Goal: Check status: Check status

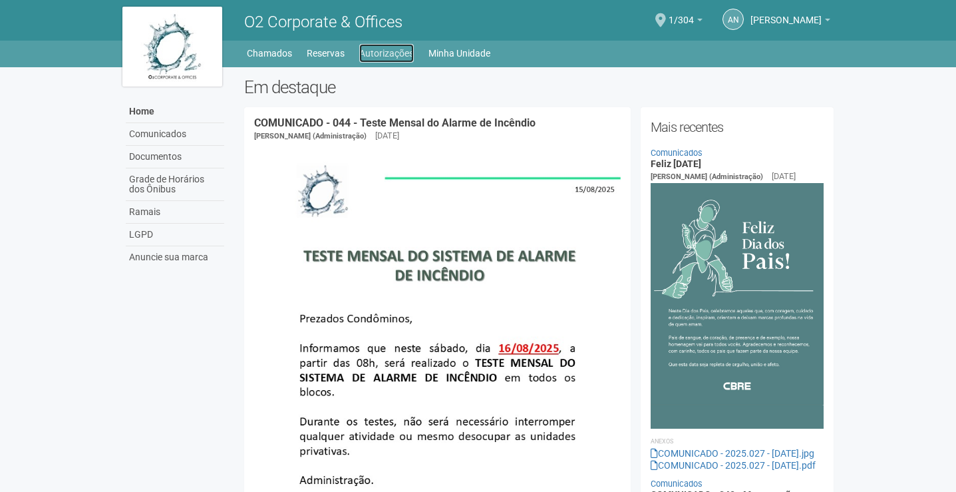
click at [392, 49] on link "Autorizações" at bounding box center [386, 53] width 55 height 19
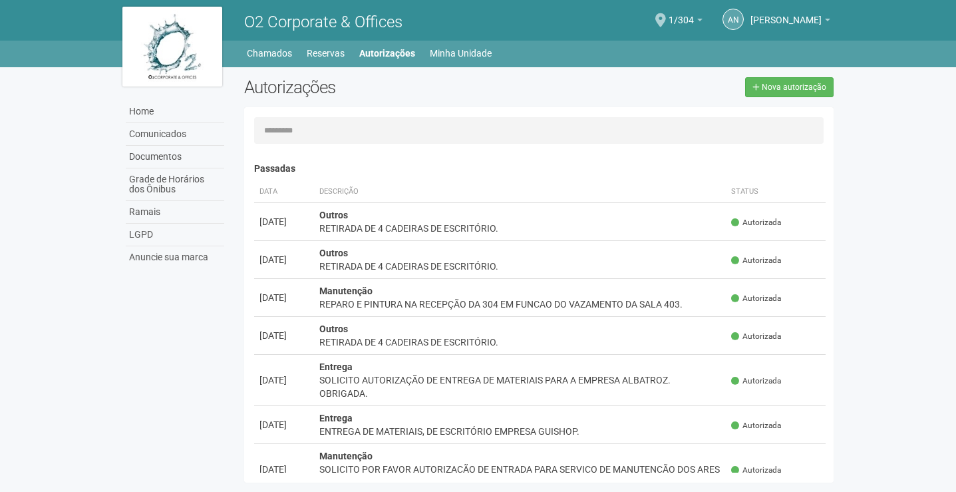
click at [747, 202] on th "Status" at bounding box center [776, 192] width 100 height 22
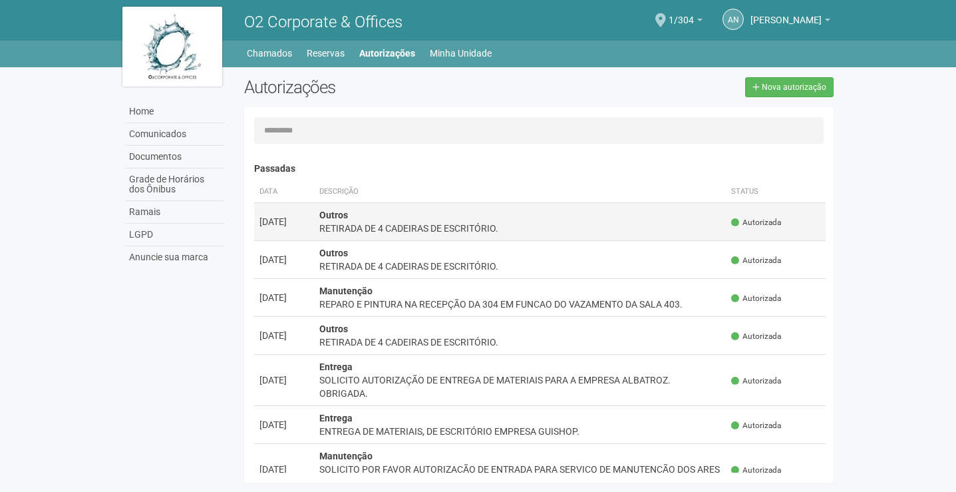
click at [748, 214] on td "Autorizada" at bounding box center [776, 221] width 100 height 38
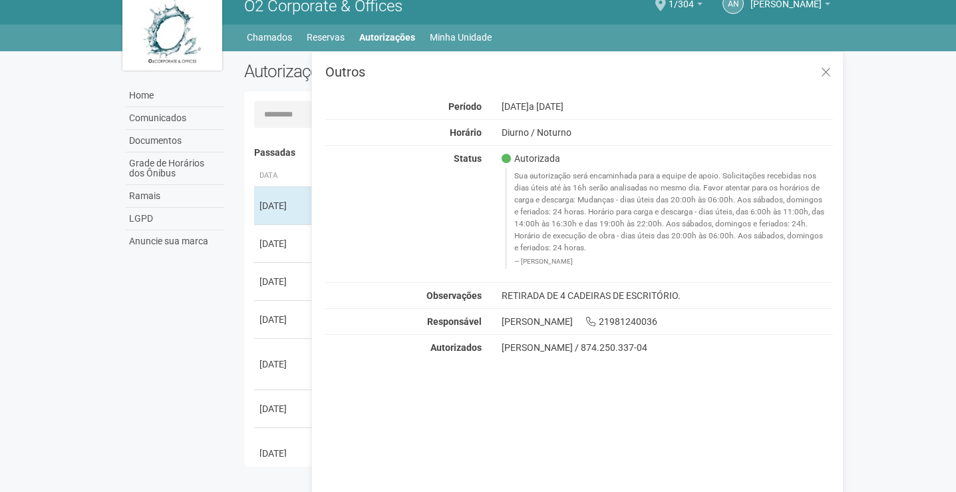
scroll to position [21, 0]
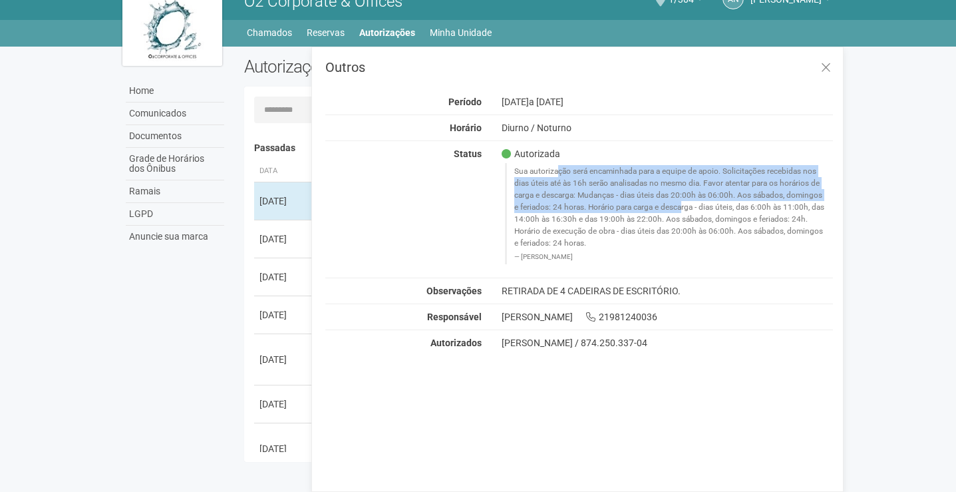
drag, startPoint x: 512, startPoint y: 170, endPoint x: 636, endPoint y: 202, distance: 128.4
click at [636, 202] on blockquote "Sua autorização será encaminhada para a equipe de apoio. Solicitações recebidas…" at bounding box center [669, 213] width 329 height 100
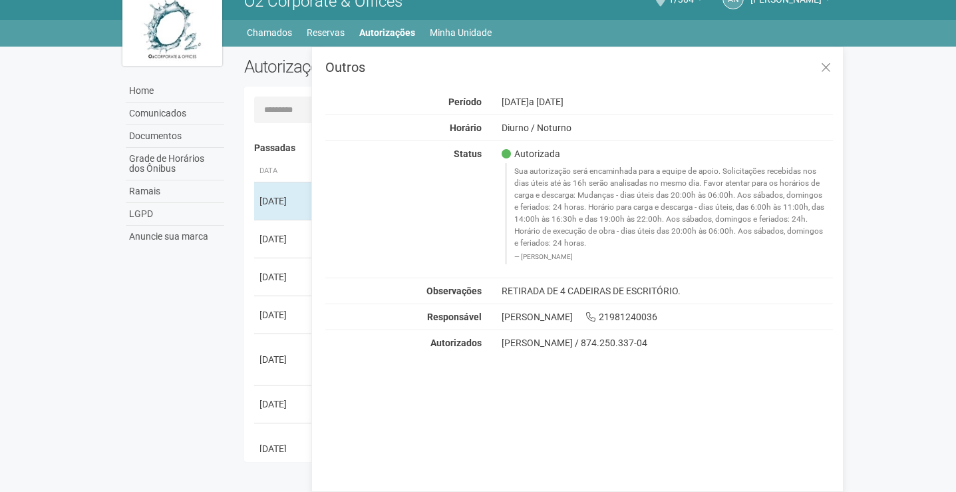
click at [669, 203] on blockquote "Sua autorização será encaminhada para a equipe de apoio. Solicitações recebidas…" at bounding box center [669, 213] width 329 height 100
drag, startPoint x: 514, startPoint y: 196, endPoint x: 587, endPoint y: 239, distance: 85.0
click at [587, 239] on blockquote "Sua autorização será encaminhada para a equipe de apoio. Solicitações recebidas…" at bounding box center [669, 213] width 329 height 100
copy blockquote "carga e descarga: Mudanças - dias úteis das 20:00h às 06:00h. Aos sábados, domi…"
